Goal: Task Accomplishment & Management: Manage account settings

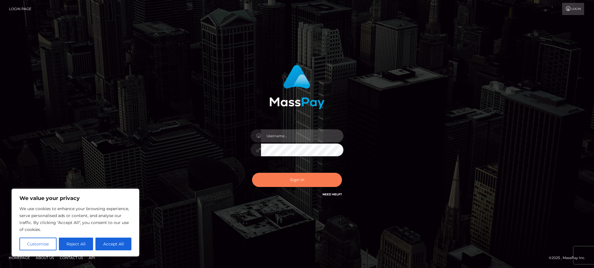
type input "Arjhon.megabonanza"
click at [304, 181] on button "Sign in" at bounding box center [297, 180] width 90 height 14
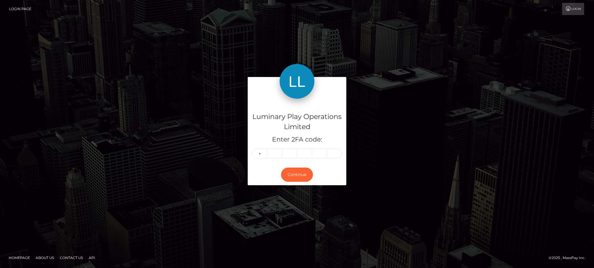
type input "1"
type input "4"
type input "1"
type input "7"
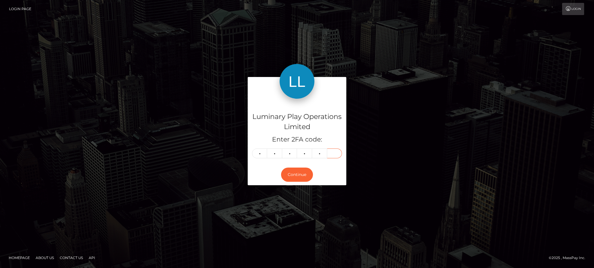
type input "7"
